Goal: Information Seeking & Learning: Learn about a topic

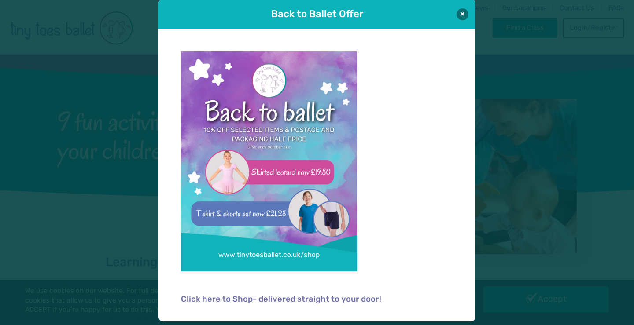
scroll to position [9, 0]
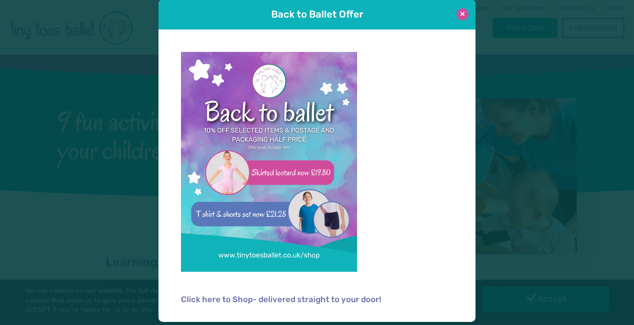
click at [467, 10] on button at bounding box center [463, 14] width 12 height 12
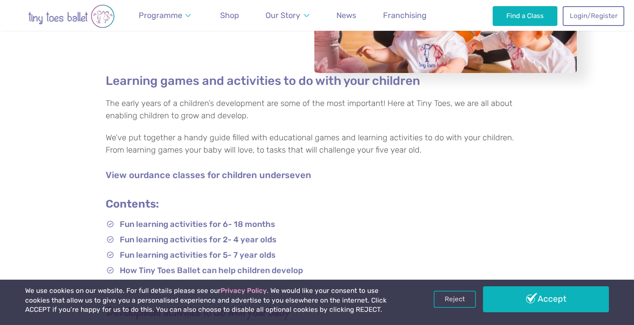
scroll to position [183, 0]
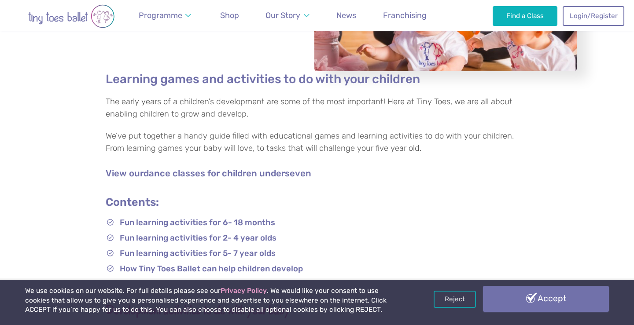
click at [558, 300] on link "Accept" at bounding box center [546, 299] width 126 height 26
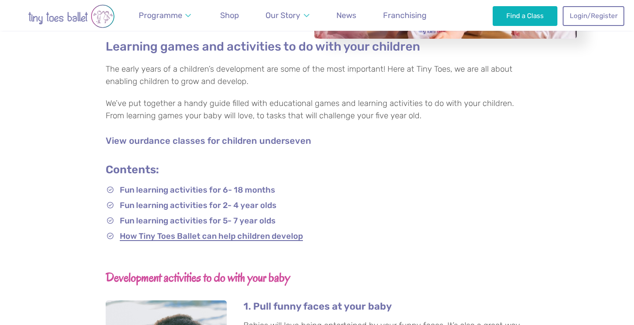
scroll to position [216, 0]
click at [220, 189] on link "Fun learning activities for 6- 18 months" at bounding box center [197, 190] width 155 height 9
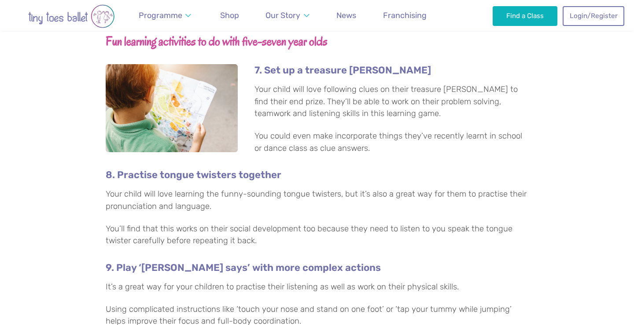
scroll to position [1214, 0]
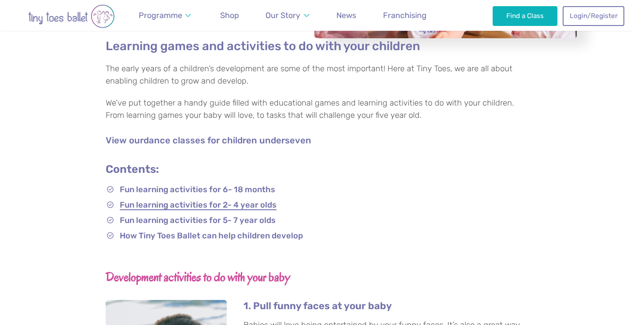
click at [253, 203] on link "Fun learning activities for 2- 4 year olds" at bounding box center [198, 205] width 157 height 9
